Goal: Task Accomplishment & Management: Manage account settings

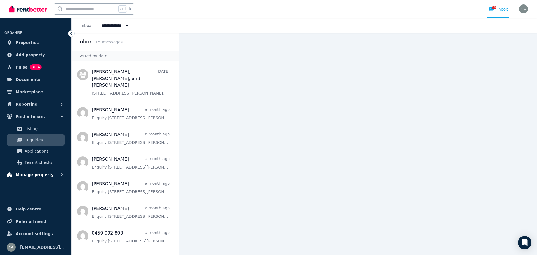
click at [46, 173] on span "Manage property" at bounding box center [35, 174] width 38 height 7
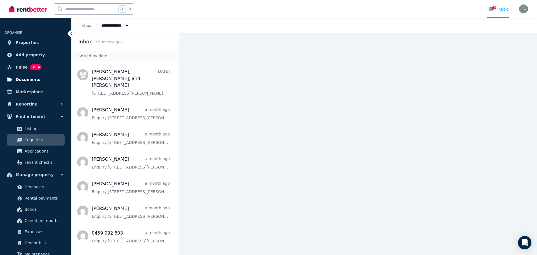
click at [34, 75] on link "Documents" at bounding box center [35, 79] width 62 height 11
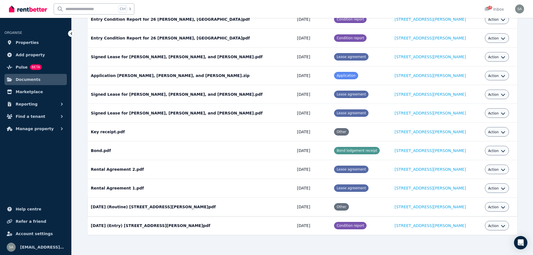
scroll to position [47, 0]
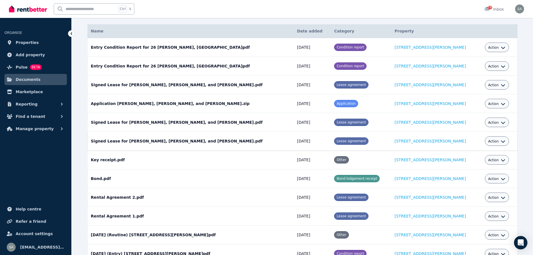
click at [500, 142] on icon "button" at bounding box center [502, 141] width 4 height 4
click at [464, 164] on link "View" at bounding box center [479, 164] width 54 height 10
